Goal: Navigation & Orientation: Understand site structure

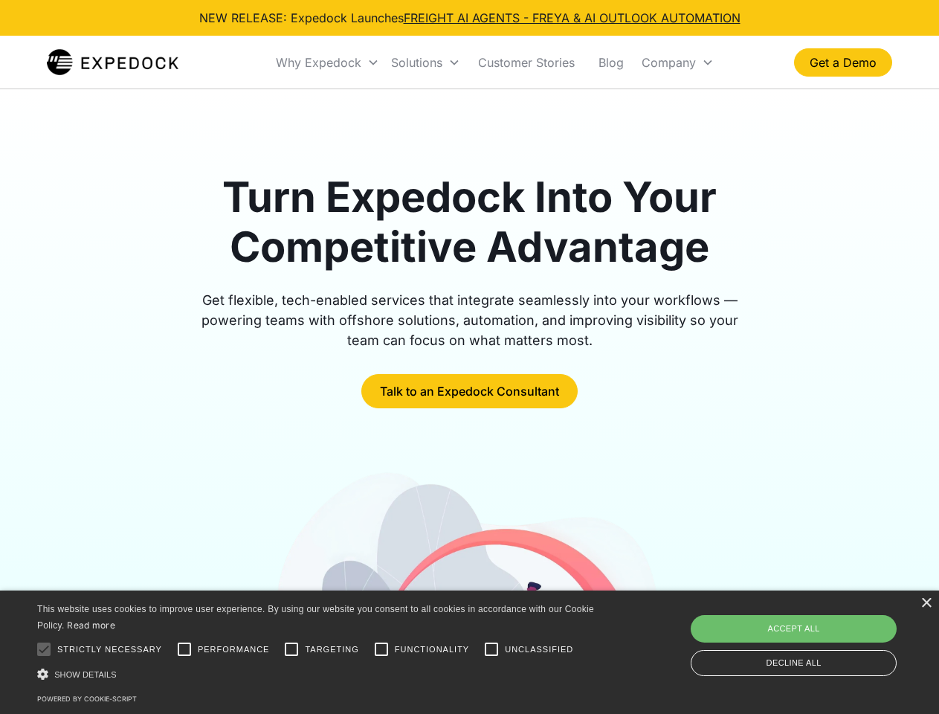
click at [328, 62] on div "Why Expedock" at bounding box center [318, 62] width 85 height 15
click at [425, 62] on div "Solutions" at bounding box center [416, 62] width 51 height 15
click at [677, 62] on div "Company" at bounding box center [668, 62] width 54 height 15
click at [44, 649] on div at bounding box center [44, 649] width 30 height 30
click at [184, 649] on input "Performance" at bounding box center [184, 649] width 30 height 30
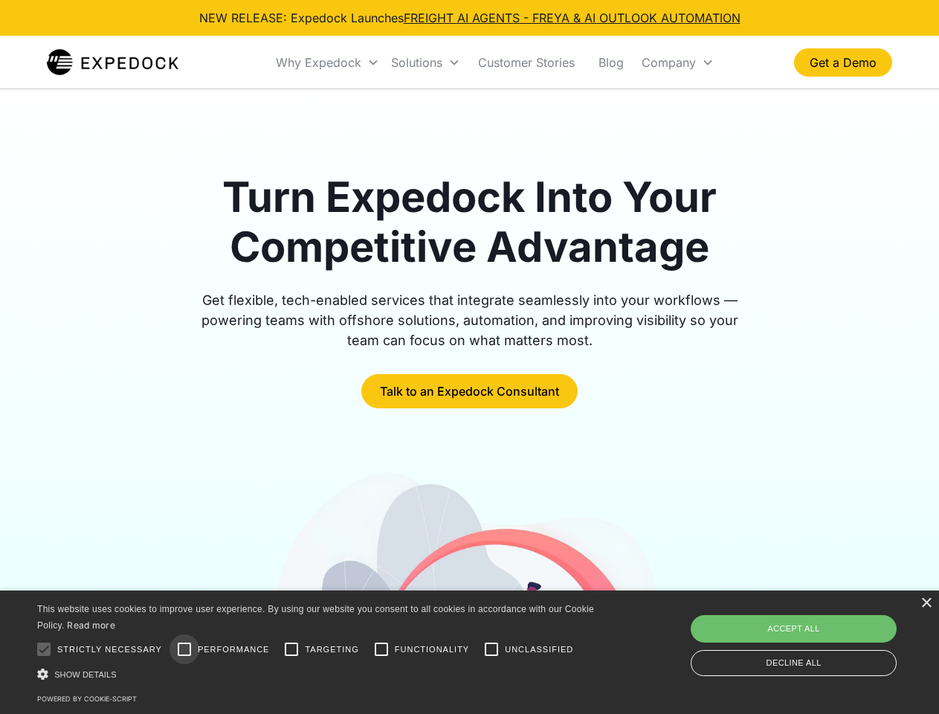
checkbox input "true"
click at [291, 649] on input "Targeting" at bounding box center [292, 649] width 30 height 30
checkbox input "true"
click at [381, 649] on input "Functionality" at bounding box center [381, 649] width 30 height 30
checkbox input "true"
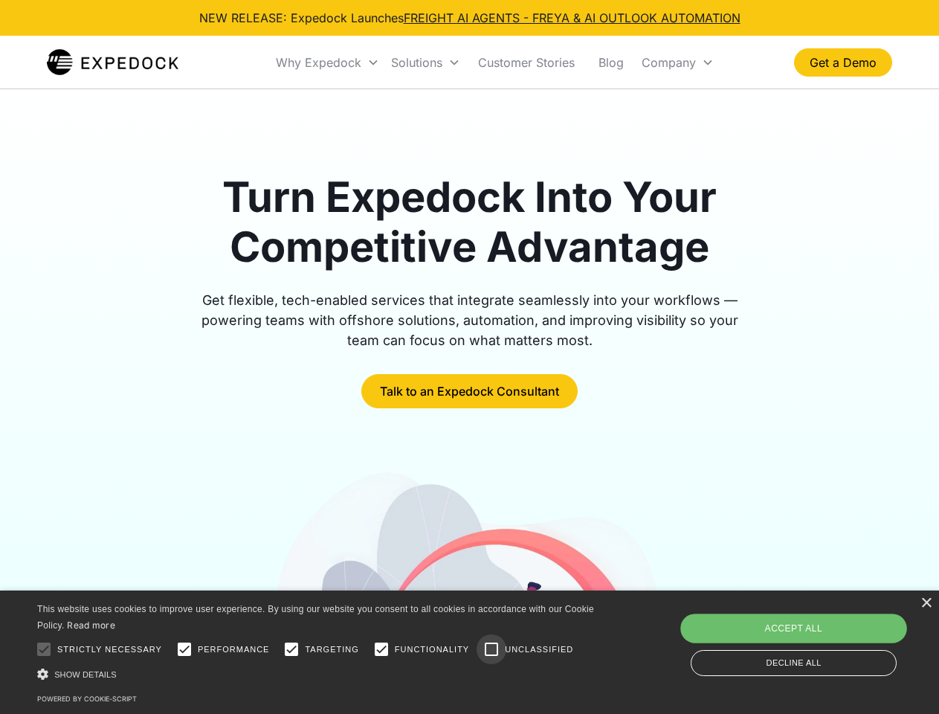
click at [491, 649] on input "Unclassified" at bounding box center [491, 649] width 30 height 30
checkbox input "true"
click at [318, 673] on div "Show details Hide details" at bounding box center [318, 674] width 562 height 16
